Goal: Information Seeking & Learning: Find specific fact

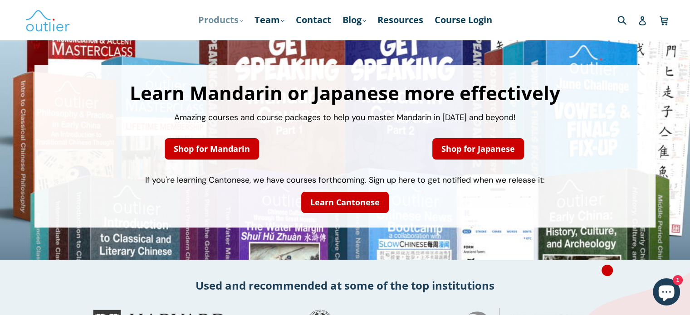
click at [205, 15] on link "Products .cls-1{fill:#231f20} expand" at bounding box center [221, 20] width 54 height 16
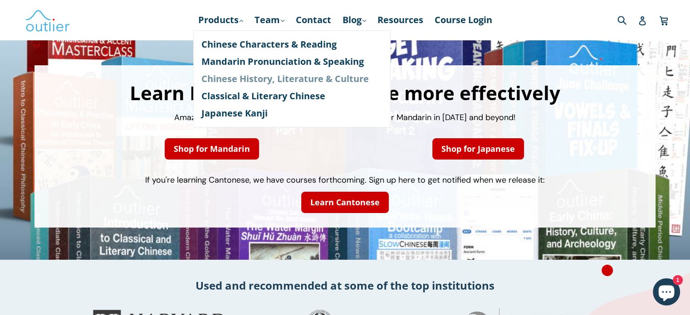
click at [217, 76] on link "Chinese History, Literature & Culture" at bounding box center [291, 78] width 181 height 17
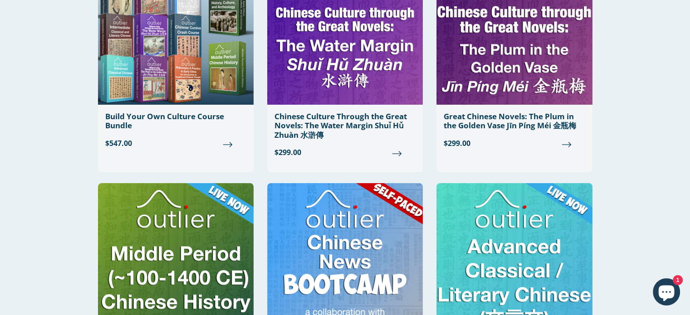
scroll to position [136, 0]
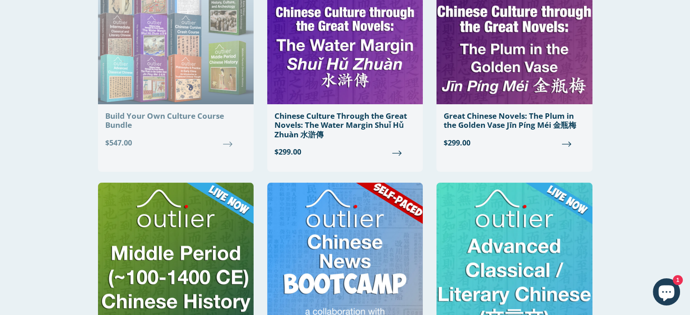
click at [152, 115] on div "Build Your Own Culture Course Bundle" at bounding box center [175, 121] width 141 height 19
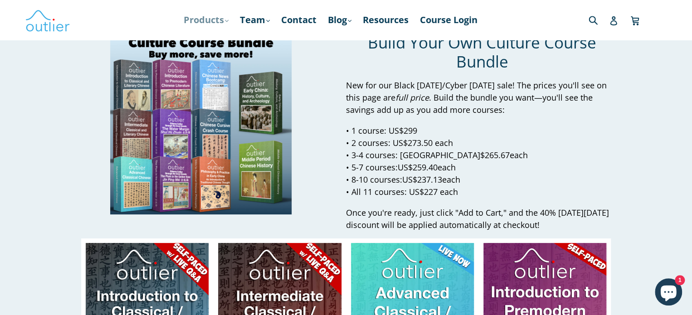
drag, startPoint x: 196, startPoint y: 16, endPoint x: 200, endPoint y: 13, distance: 5.8
click at [196, 16] on link "Products .cls-1{fill:#231f20} expand" at bounding box center [206, 20] width 54 height 16
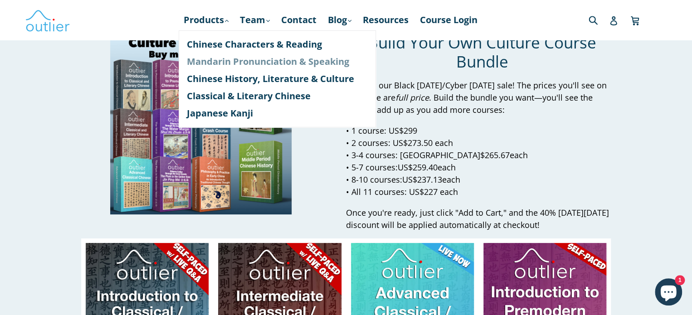
click at [245, 61] on link "Mandarin Pronunciation & Speaking" at bounding box center [277, 61] width 181 height 17
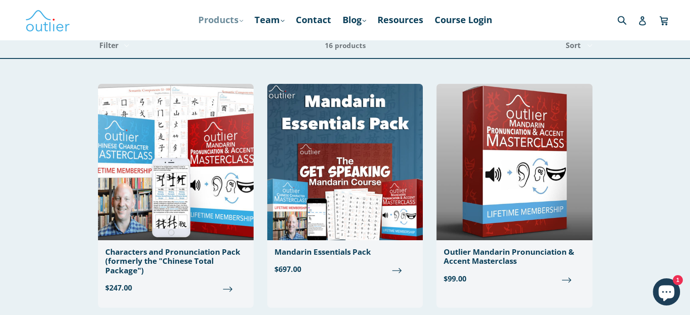
click at [230, 17] on link "Products .cls-1{fill:#231f20} expand" at bounding box center [221, 20] width 54 height 16
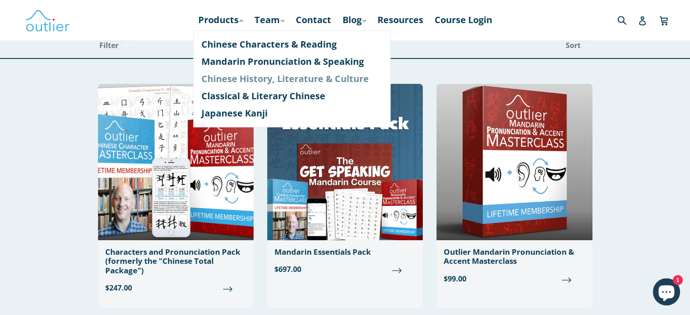
click at [254, 74] on link "Chinese History, Literature & Culture" at bounding box center [291, 78] width 181 height 17
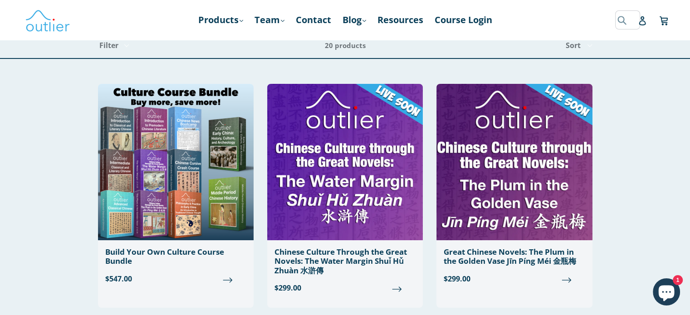
click at [620, 15] on input "Search" at bounding box center [627, 19] width 25 height 19
type input "movie"
click at [520, 10] on button "Submit" at bounding box center [527, 19] width 15 height 19
